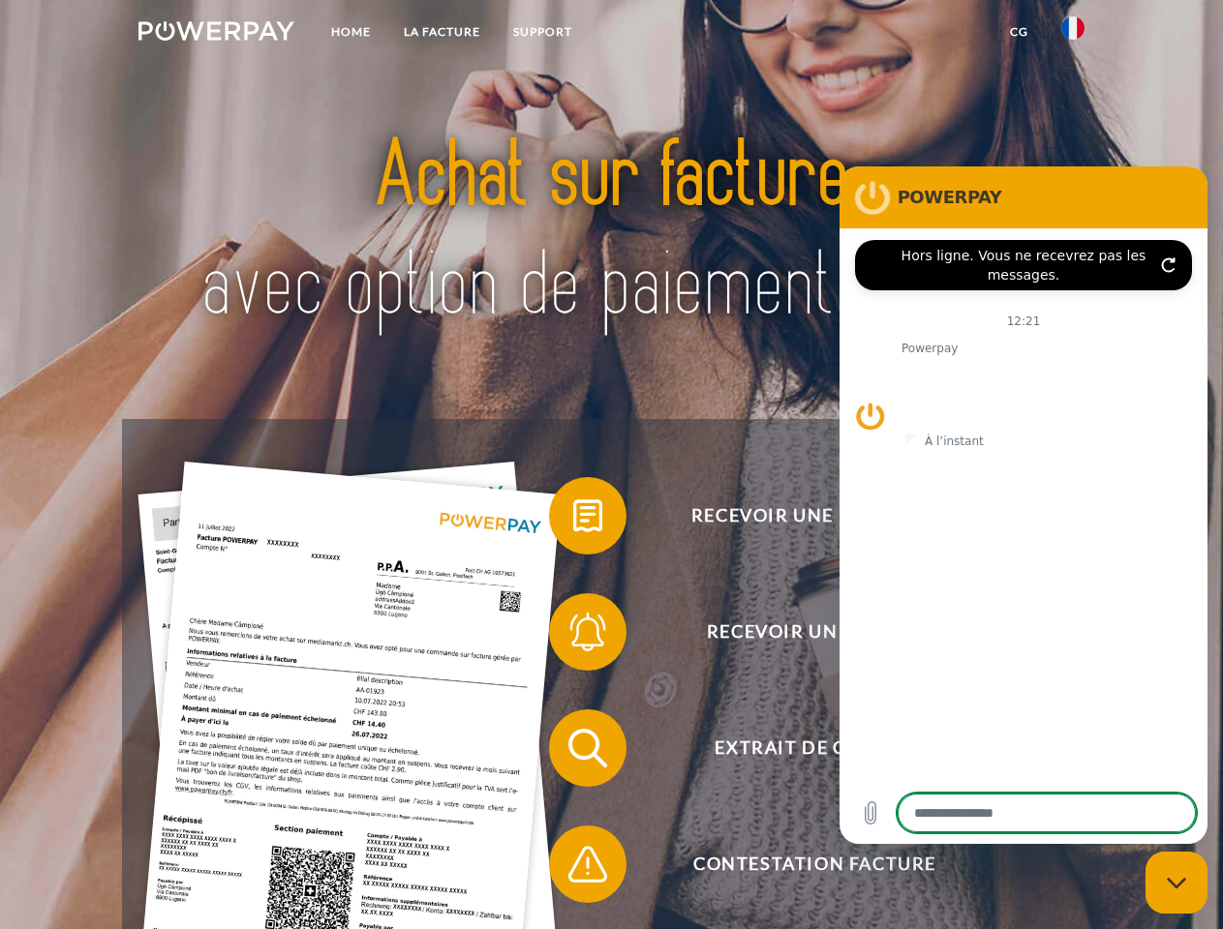
click at [216, 34] on img at bounding box center [216, 30] width 156 height 19
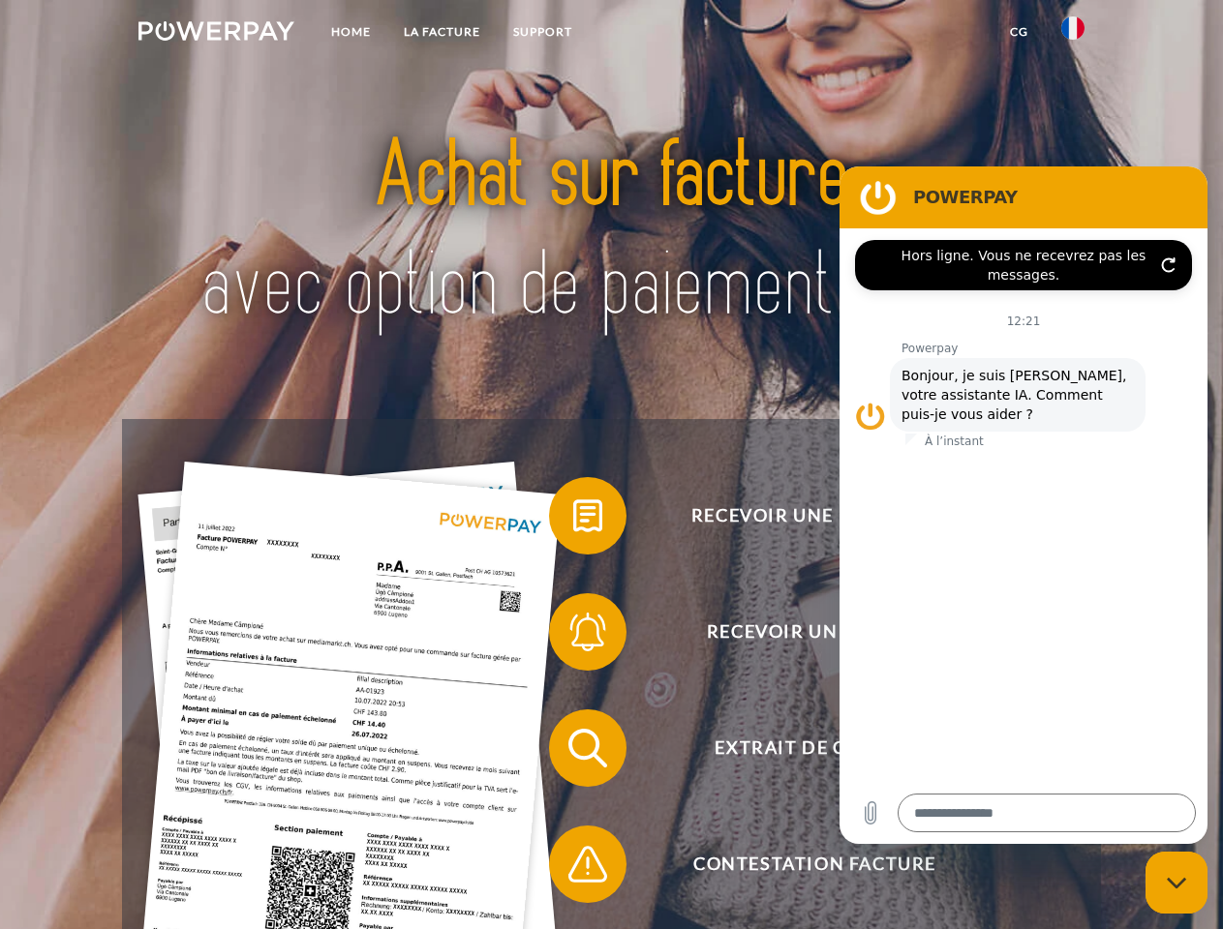
click at [1073, 34] on img at bounding box center [1072, 27] width 23 height 23
click at [1018, 32] on link "CG" at bounding box center [1018, 32] width 51 height 35
click at [573, 520] on span at bounding box center [558, 516] width 97 height 97
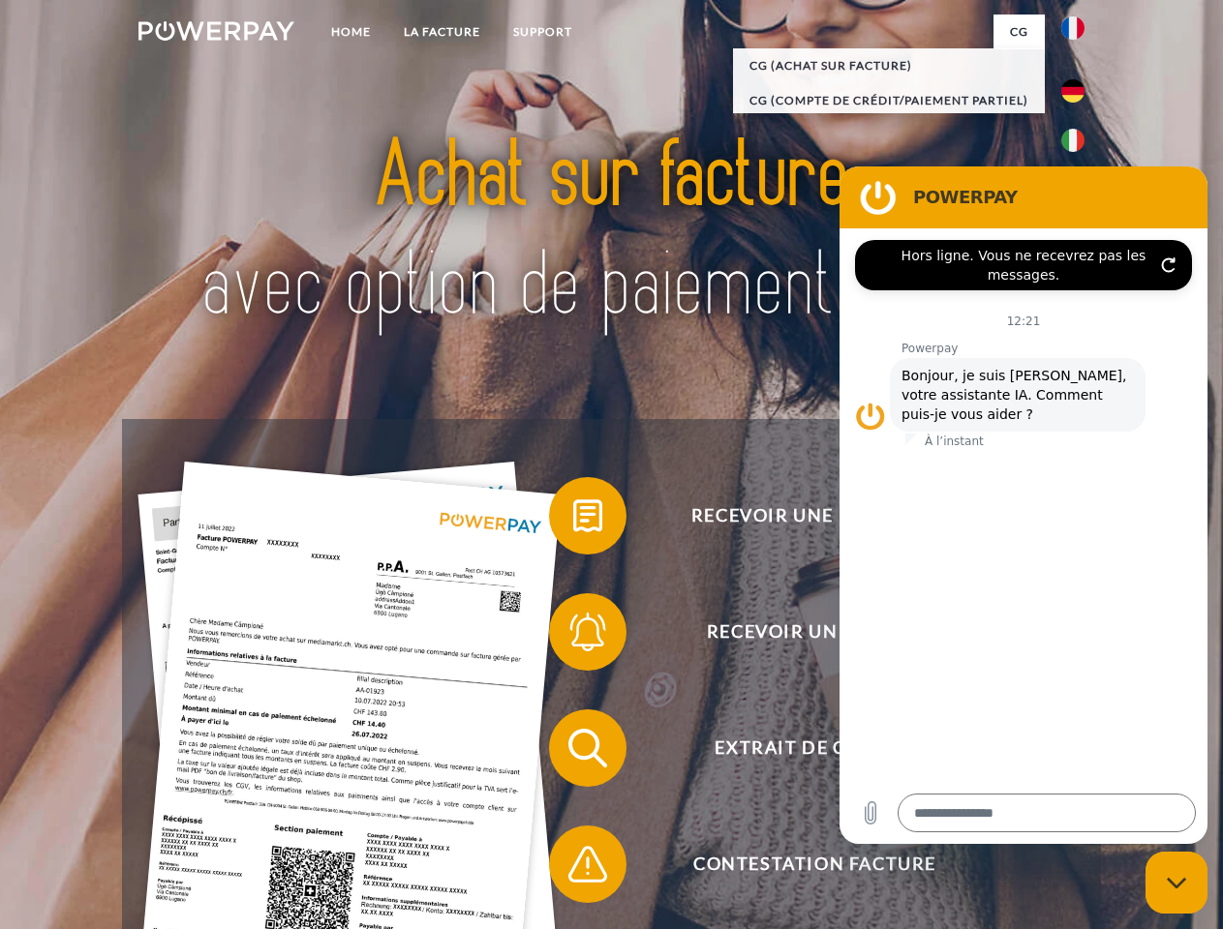
click at [573, 636] on span at bounding box center [558, 632] width 97 height 97
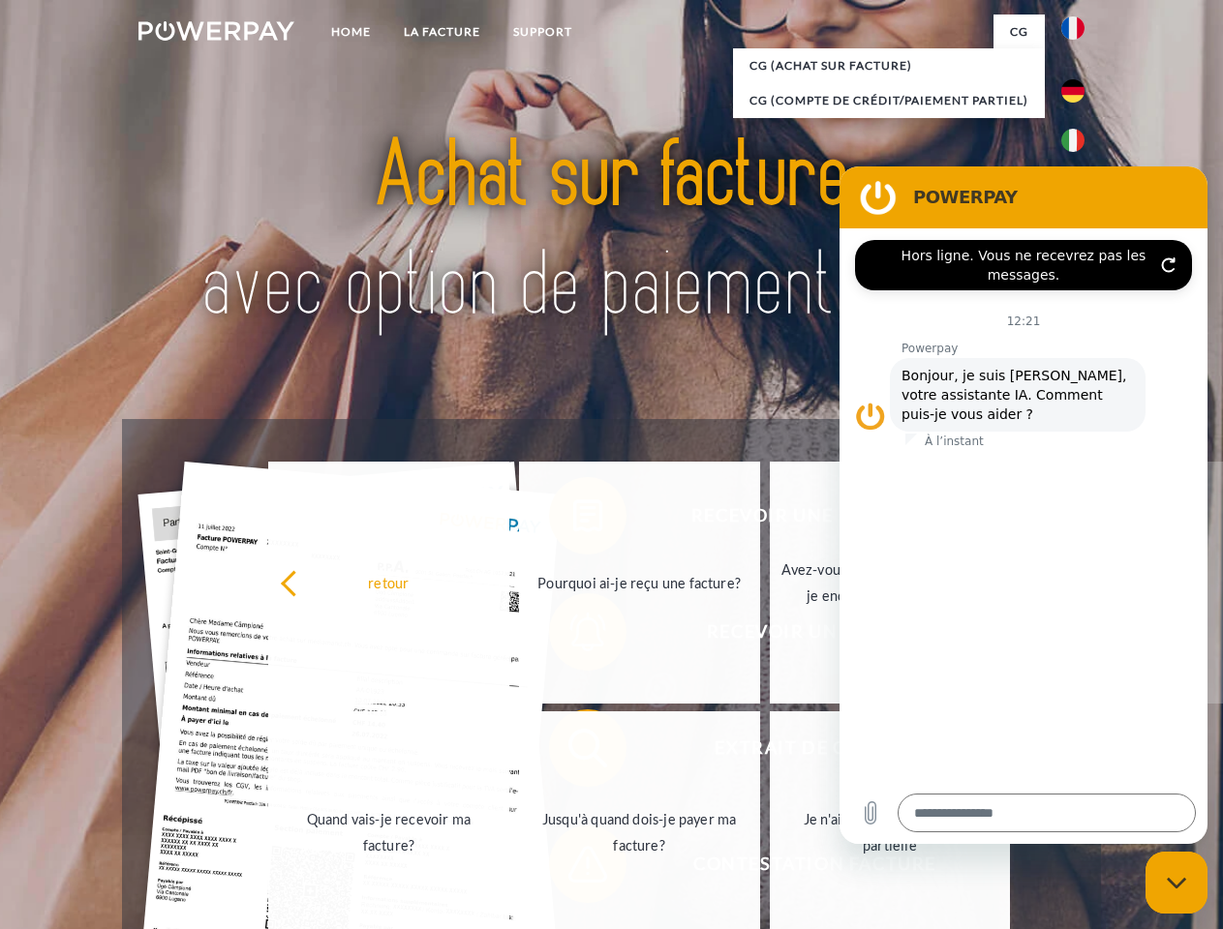
click at [573, 752] on link "Jusqu'à quand dois-je payer ma facture?" at bounding box center [639, 833] width 241 height 242
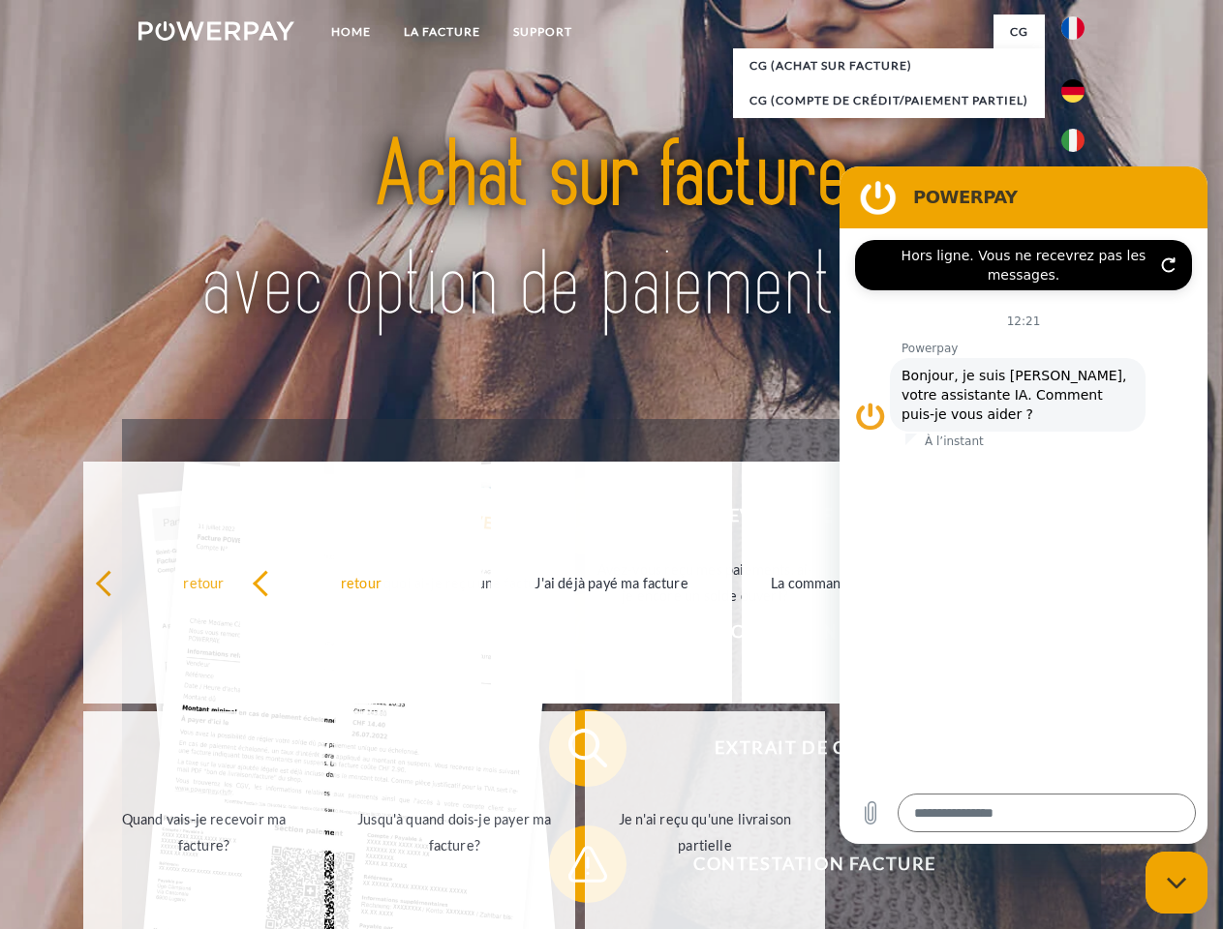
click at [573, 868] on span at bounding box center [558, 864] width 97 height 97
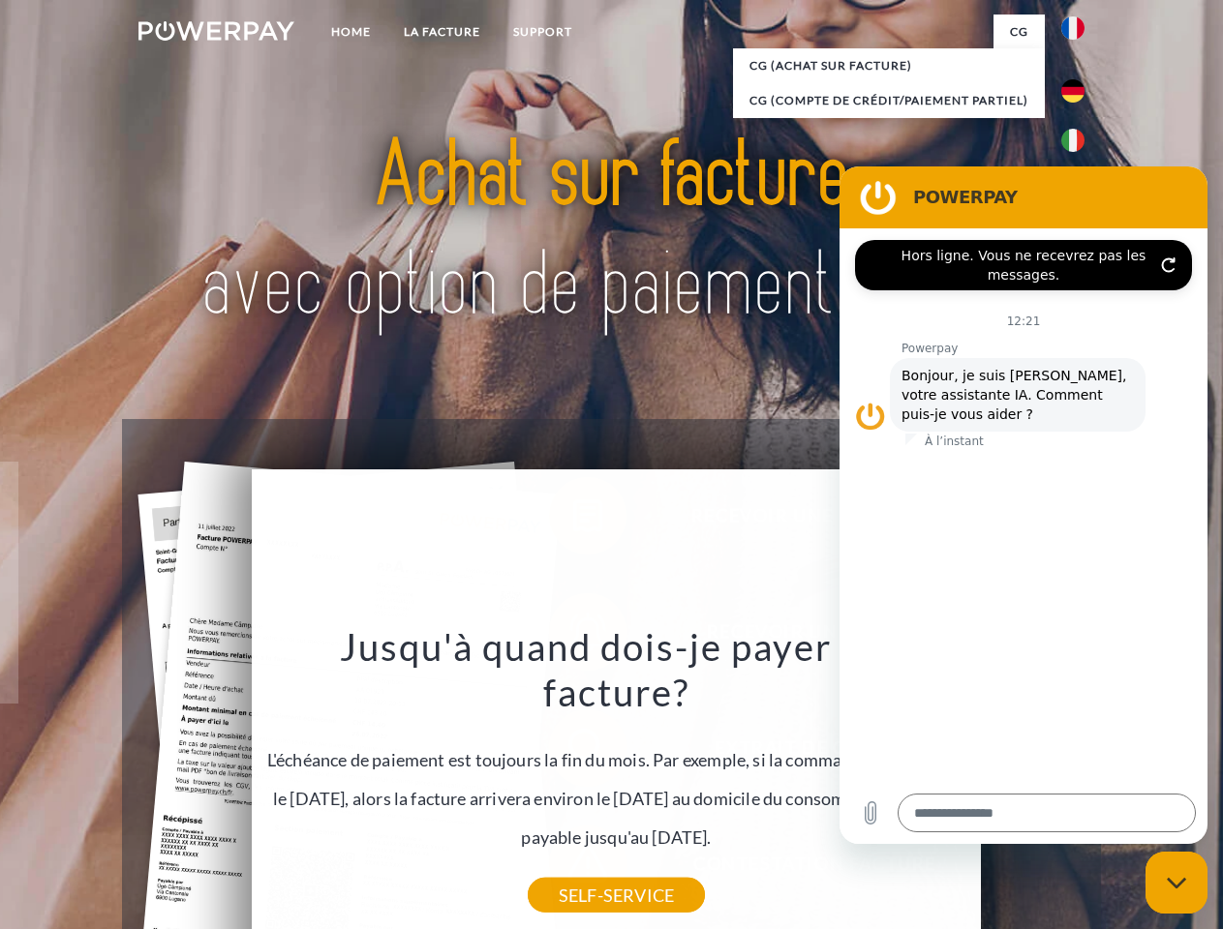
click at [1176, 883] on icon "Fermer la fenêtre de messagerie" at bounding box center [1177, 883] width 20 height 13
type textarea "*"
